Goal: Transaction & Acquisition: Download file/media

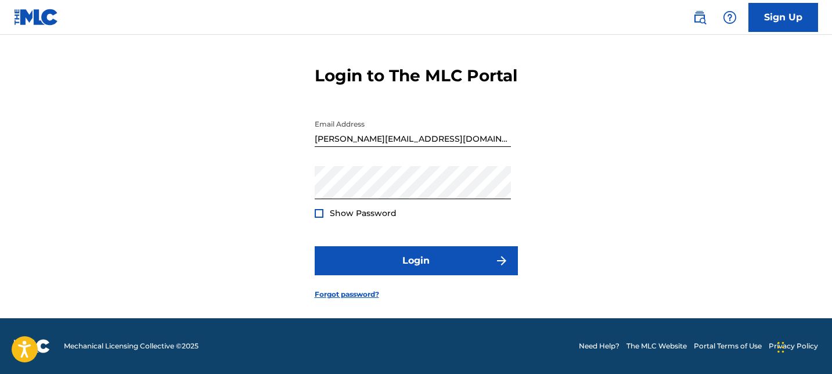
click at [449, 269] on button "Login" at bounding box center [416, 260] width 203 height 29
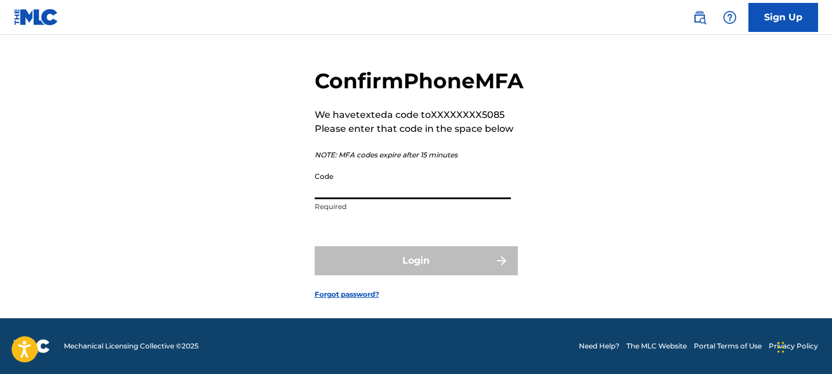
click at [383, 196] on input "Code" at bounding box center [413, 182] width 196 height 33
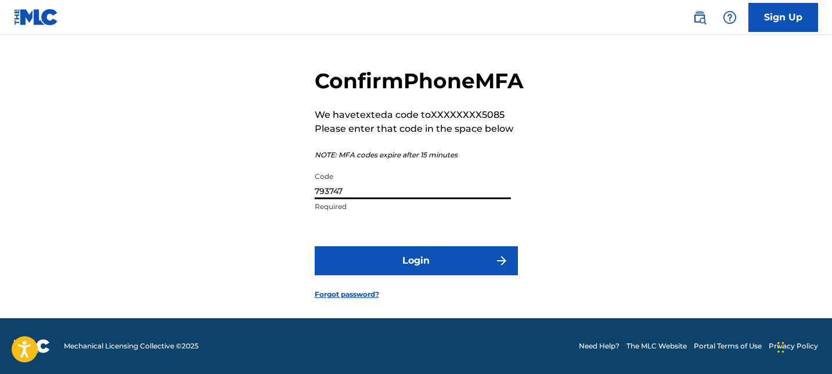
type input "793747"
click at [416, 264] on button "Login" at bounding box center [416, 260] width 203 height 29
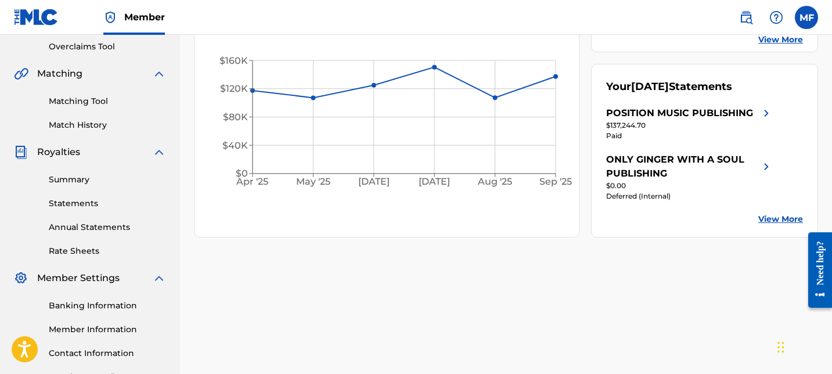
scroll to position [253, 0]
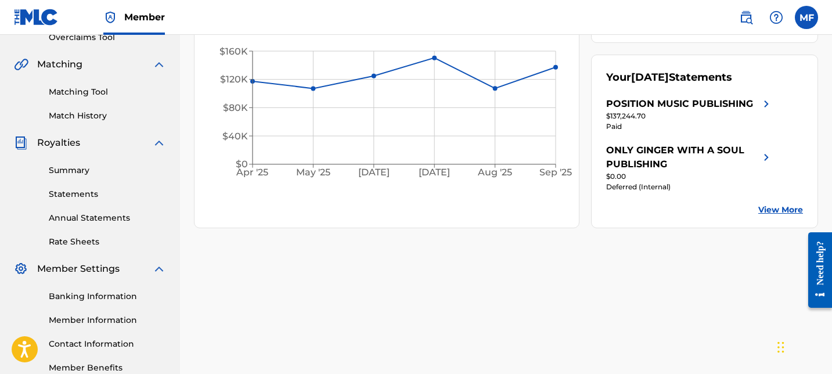
click at [71, 200] on div "Summary Statements Annual Statements Rate Sheets" at bounding box center [90, 199] width 152 height 98
click at [73, 191] on link "Statements" at bounding box center [107, 194] width 117 height 12
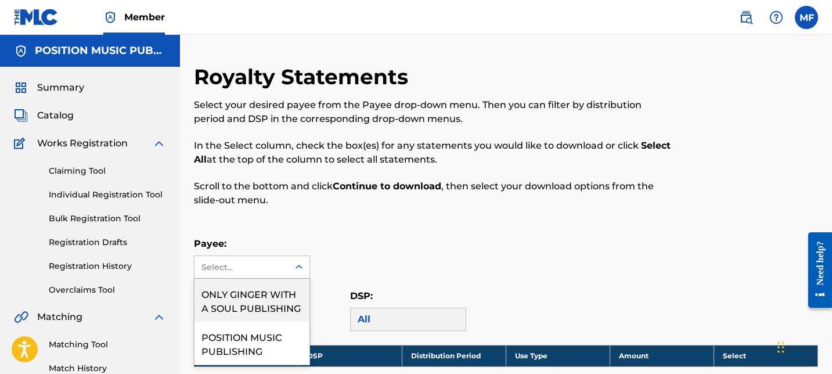
click at [269, 257] on div "Select..." at bounding box center [241, 267] width 94 height 22
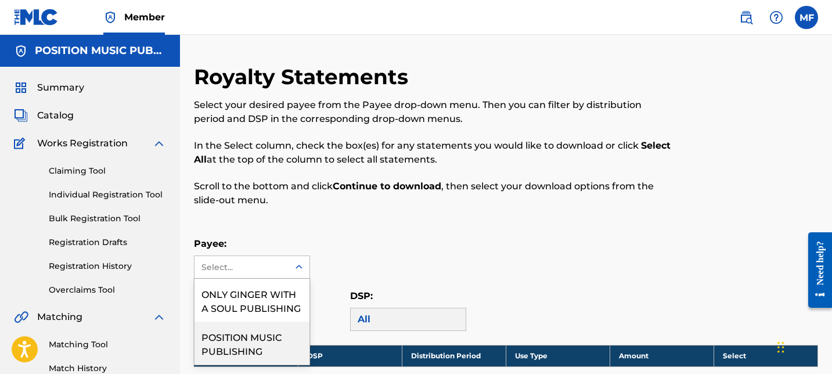
click at [250, 334] on div "POSITION MUSIC PUBLISHING" at bounding box center [251, 343] width 115 height 43
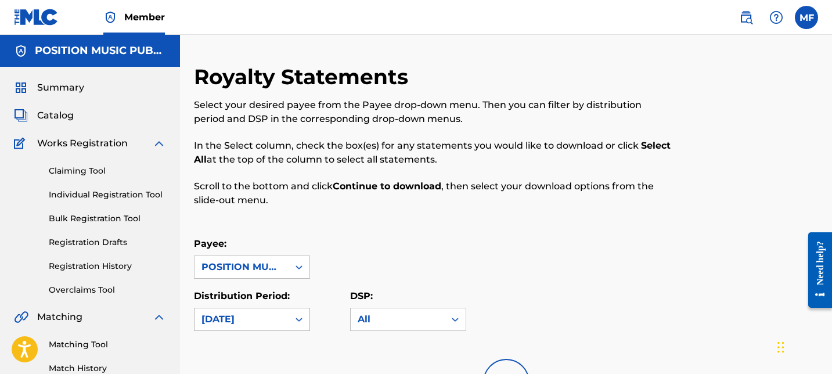
click at [258, 319] on div "[DATE]" at bounding box center [241, 319] width 80 height 14
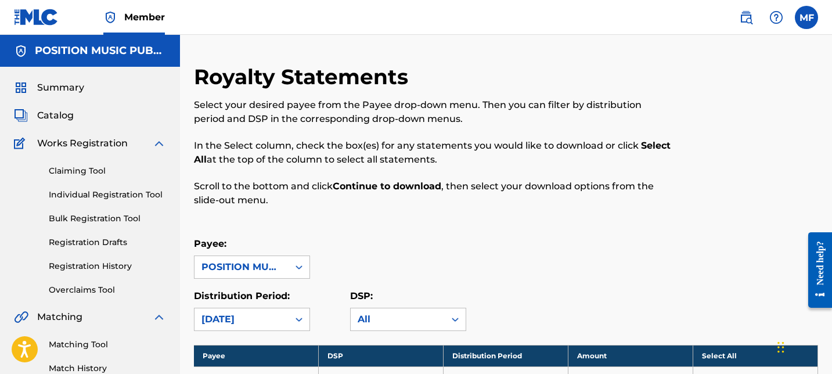
click at [363, 195] on p "Scroll to the bottom and click Continue to download , then select your download…" at bounding box center [434, 193] width 481 height 28
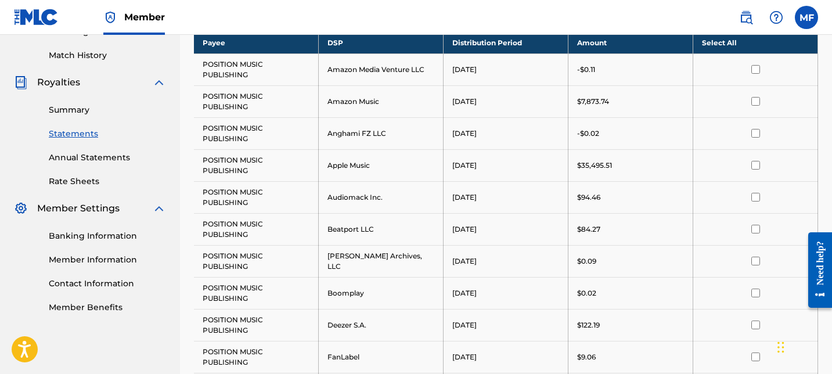
scroll to position [266, 0]
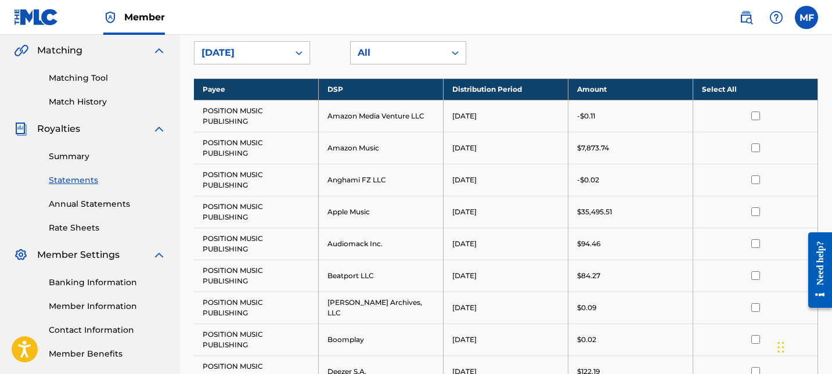
click at [719, 84] on th "Select All" at bounding box center [755, 88] width 125 height 21
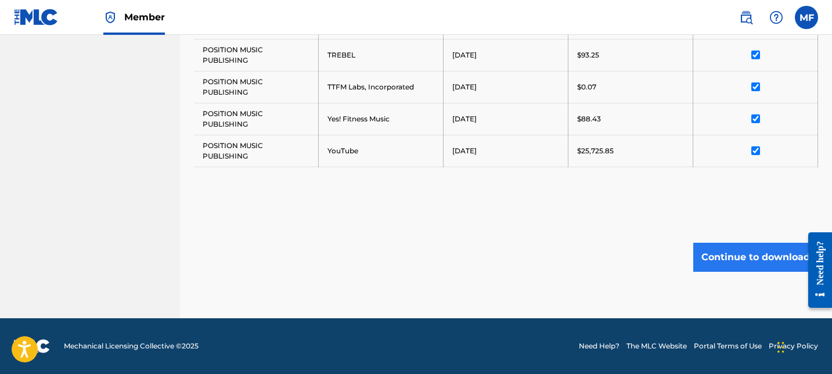
scroll to position [1317, 0]
click at [733, 262] on button "Continue to download" at bounding box center [755, 257] width 125 height 29
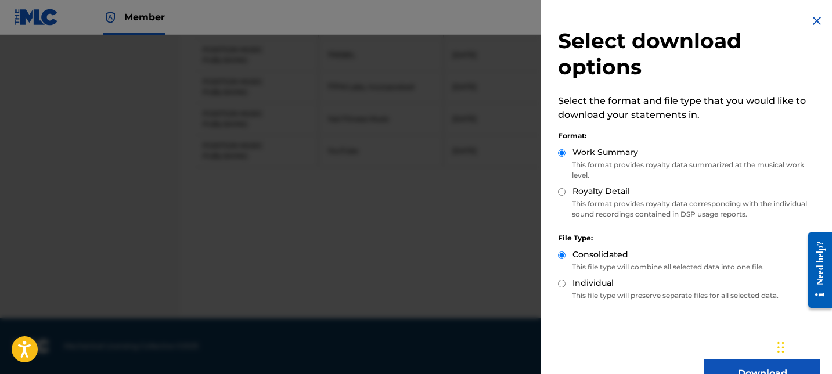
click at [595, 199] on p "This format provides royalty data corresponding with the individual sound recor…" at bounding box center [689, 209] width 262 height 21
click at [558, 193] on input "Royalty Detail" at bounding box center [562, 192] width 8 height 8
radio input "true"
click at [730, 360] on button "Download" at bounding box center [762, 373] width 116 height 29
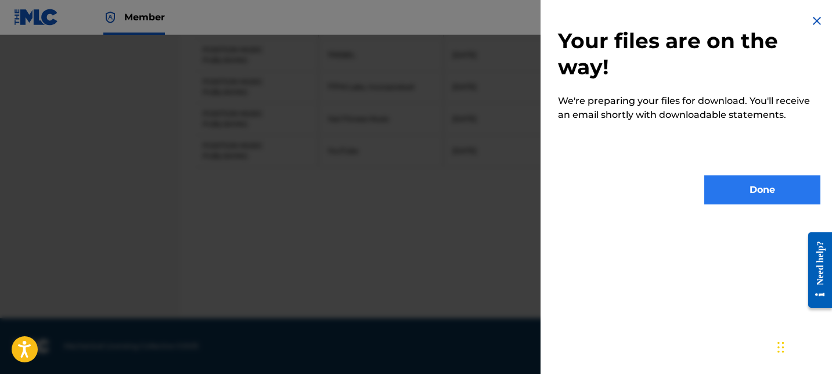
click at [740, 200] on button "Done" at bounding box center [762, 189] width 116 height 29
